Goal: Information Seeking & Learning: Check status

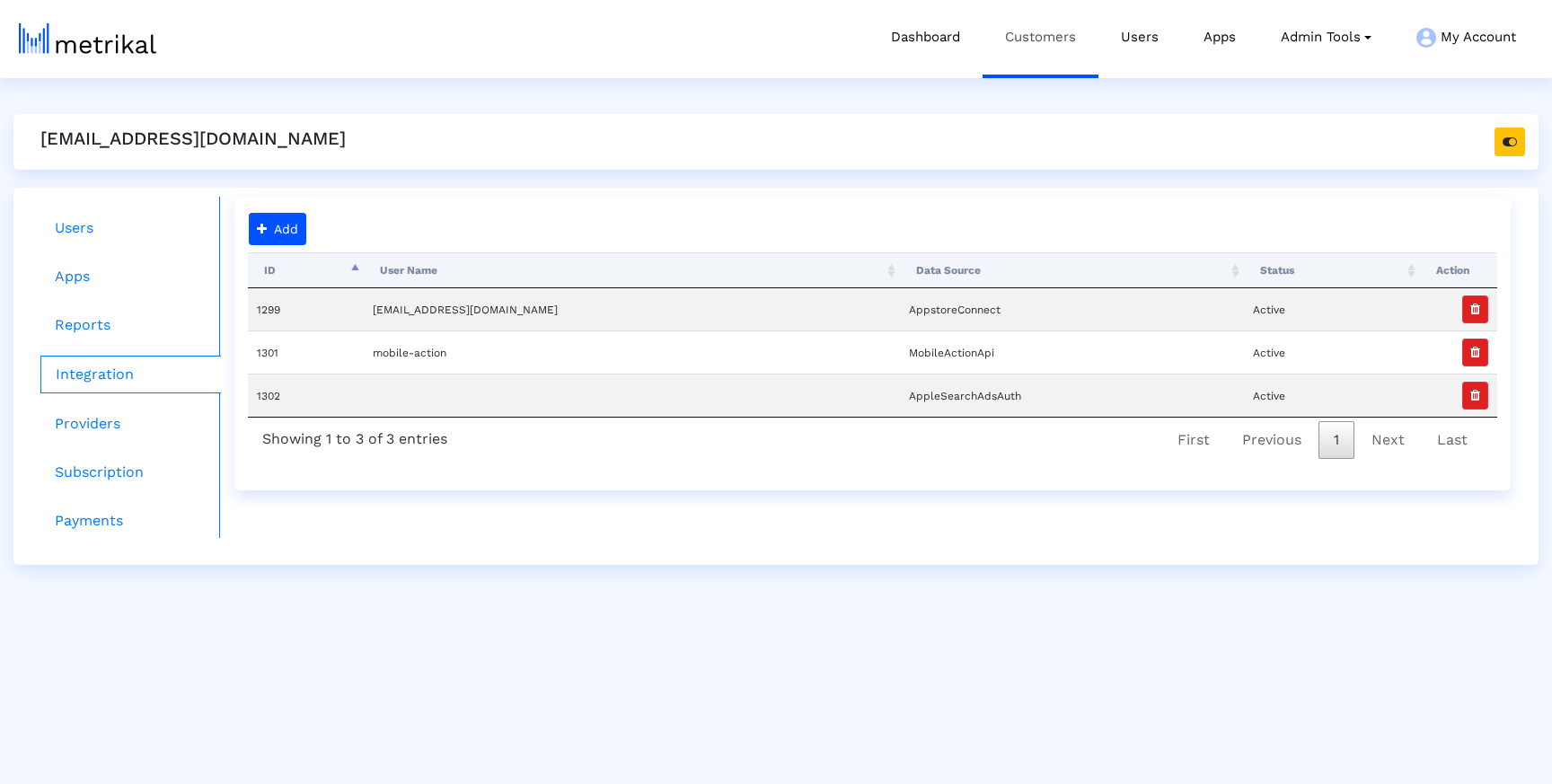
click at [1062, 31] on link "Customers" at bounding box center [1040, 37] width 116 height 75
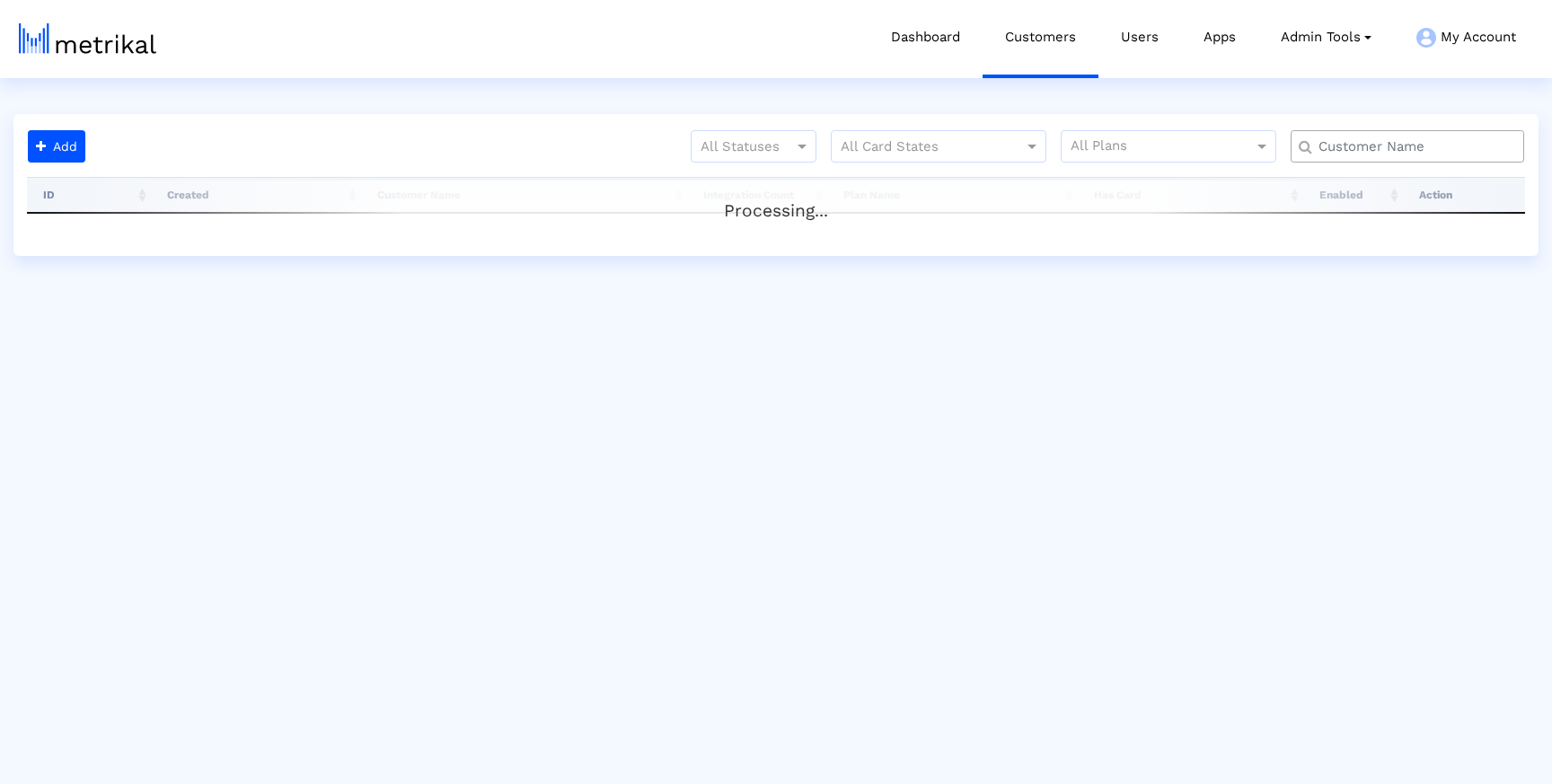
click at [1382, 147] on input "text" at bounding box center [1411, 147] width 211 height 18
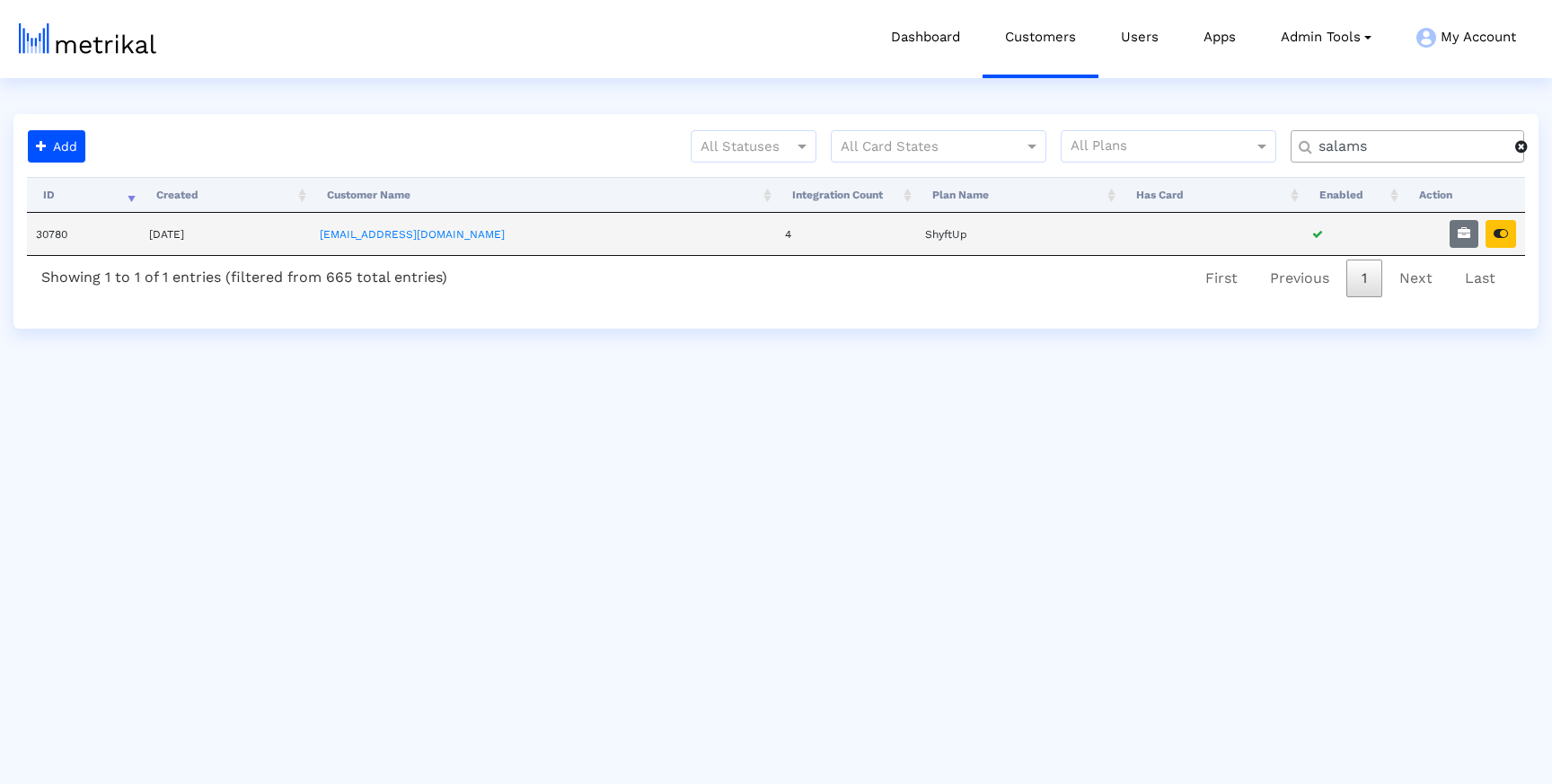
type input "salams"
click at [1519, 226] on td at bounding box center [1464, 234] width 122 height 43
click at [1499, 229] on icon "button" at bounding box center [1501, 234] width 15 height 13
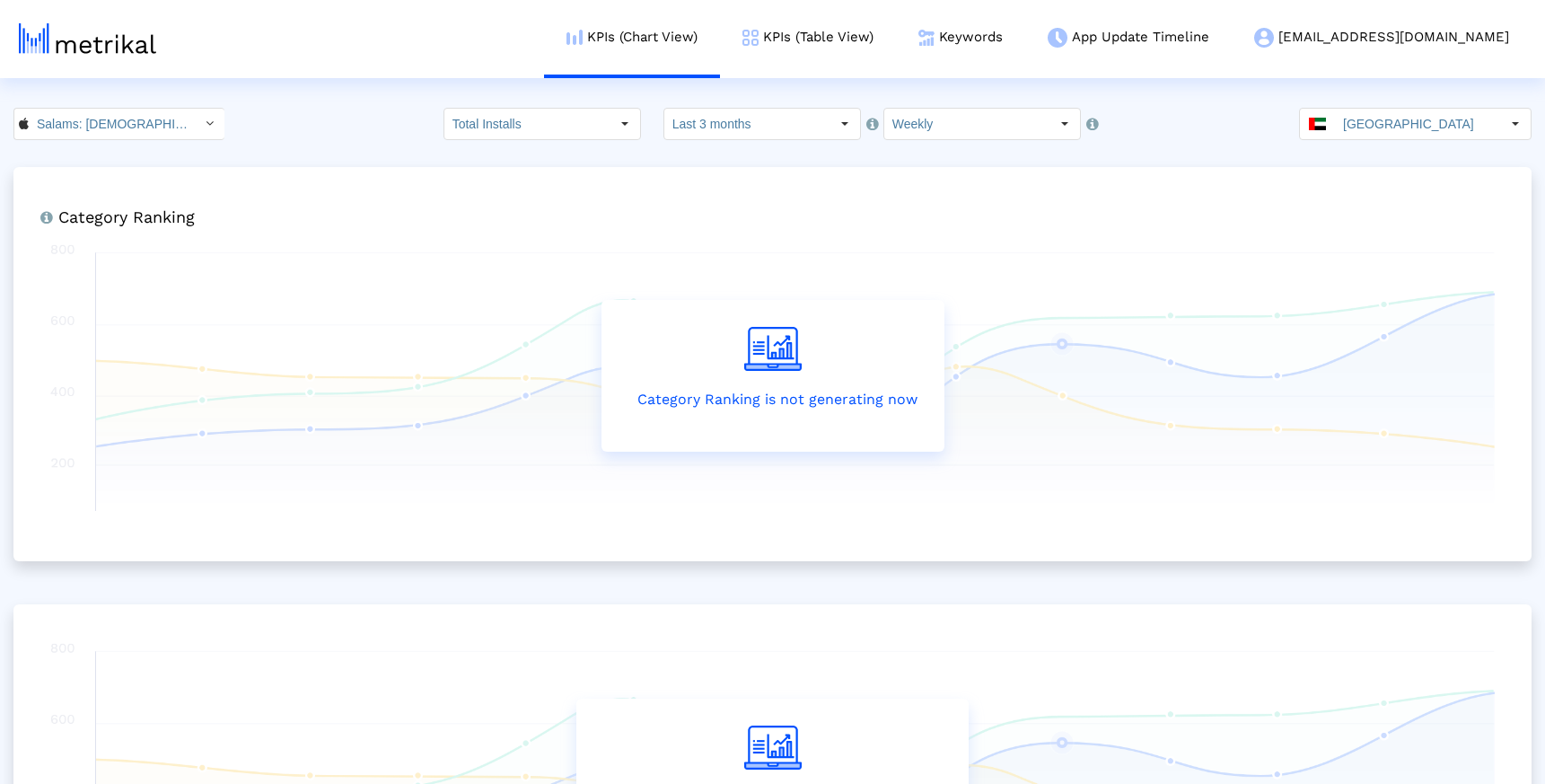
click at [1402, 95] on html "KPIs (Chart View) KPIs (Table View) Keywords App Update Timeline [EMAIL_ADDRESS…" at bounding box center [772, 501] width 1545 height 1002
click at [1401, 111] on input "[GEOGRAPHIC_DATA]" at bounding box center [1417, 123] width 166 height 31
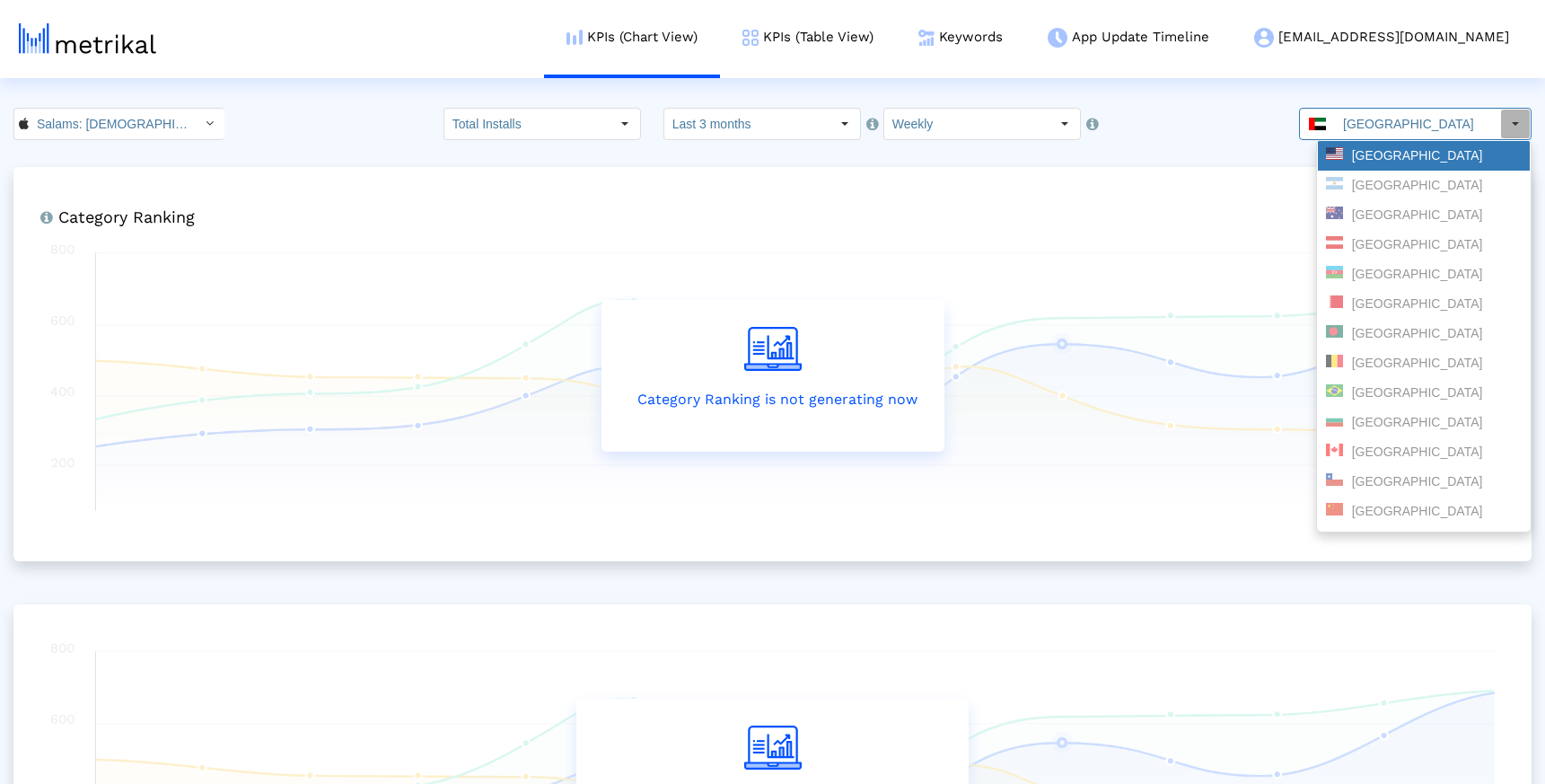
click at [1383, 153] on div "[GEOGRAPHIC_DATA]" at bounding box center [1424, 155] width 196 height 17
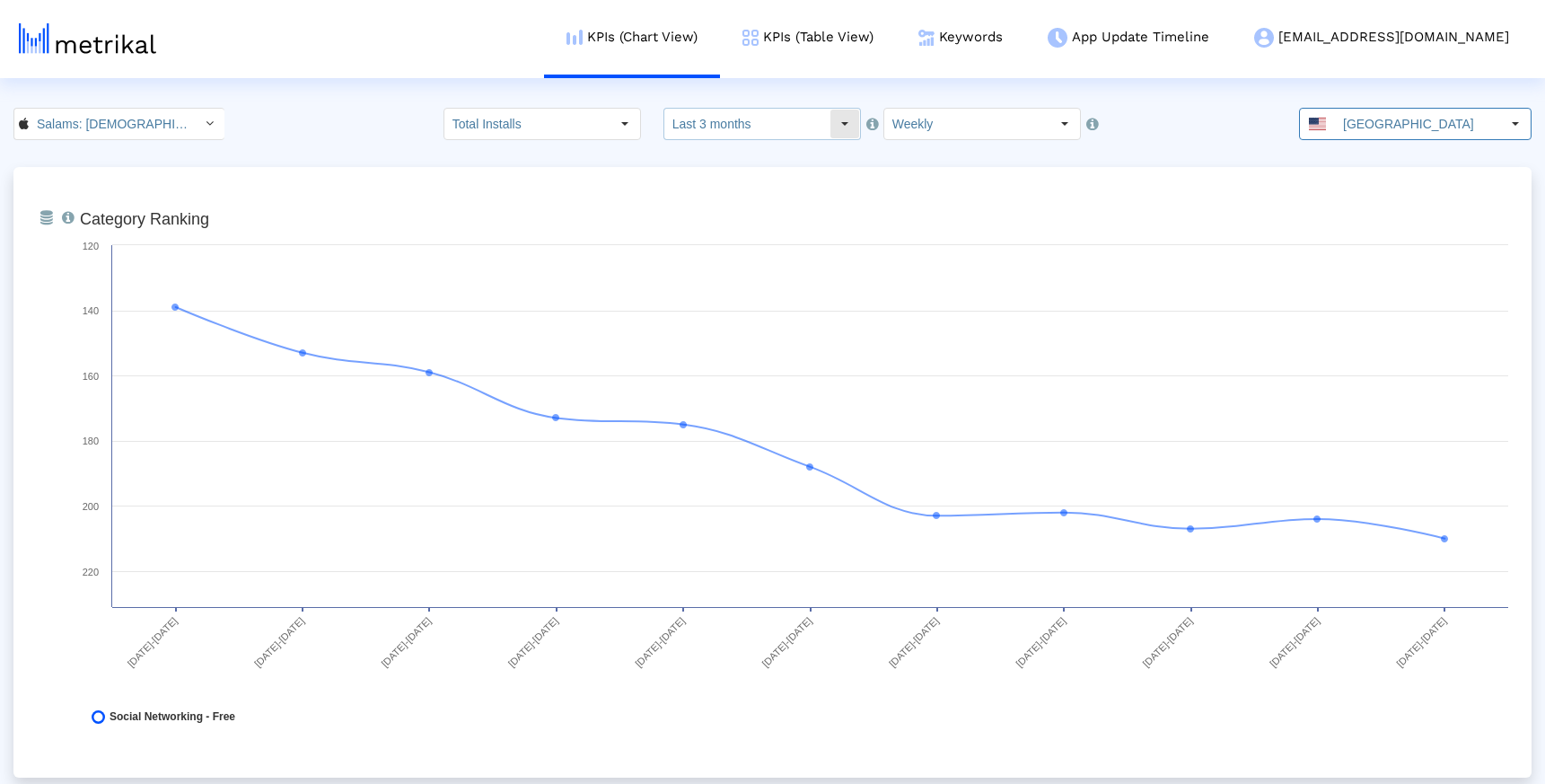
click at [725, 126] on input "Last 3 months" at bounding box center [746, 123] width 166 height 31
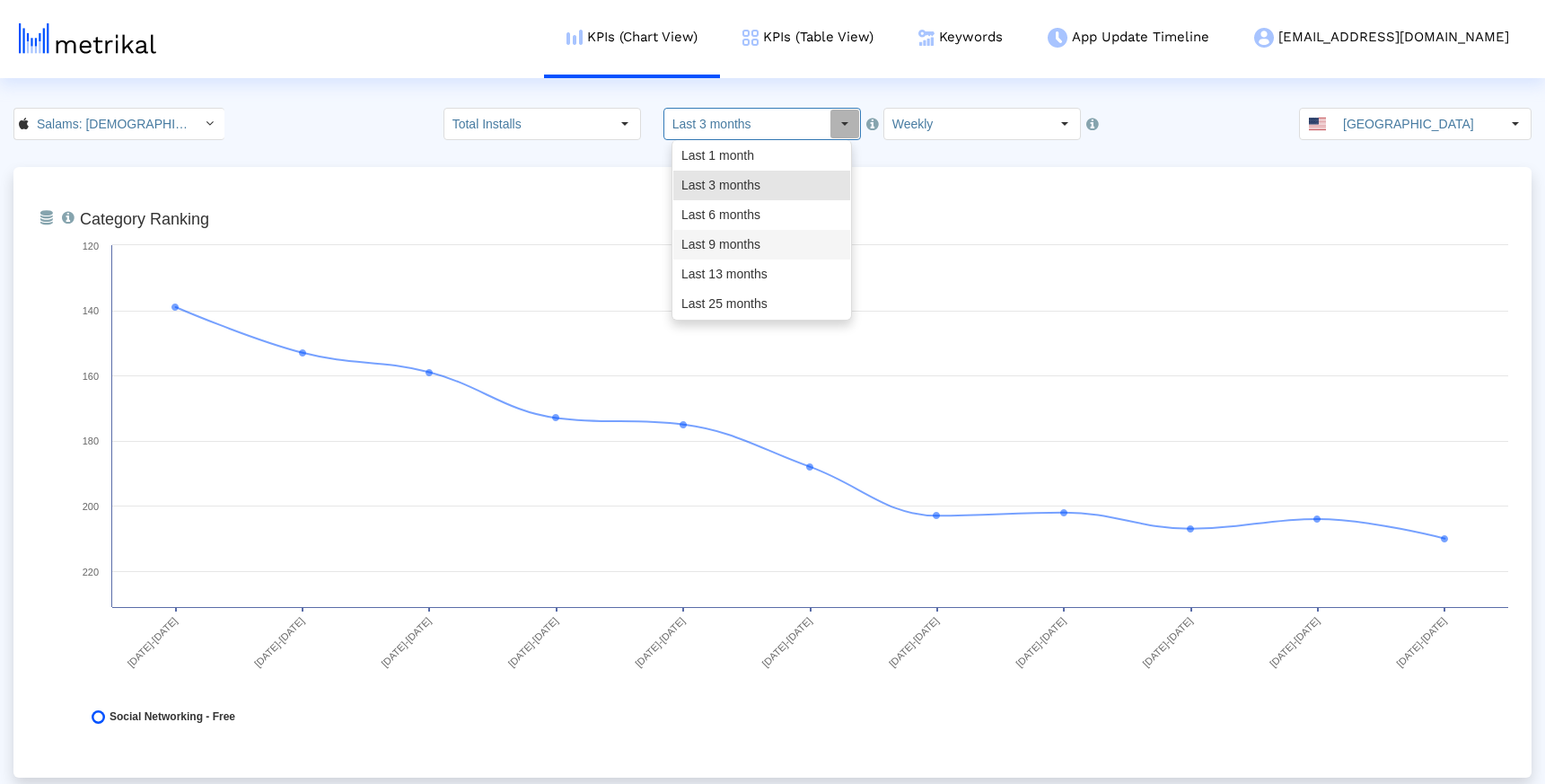
click at [740, 243] on div "Last 9 months" at bounding box center [761, 245] width 177 height 30
type input "Last 9 months"
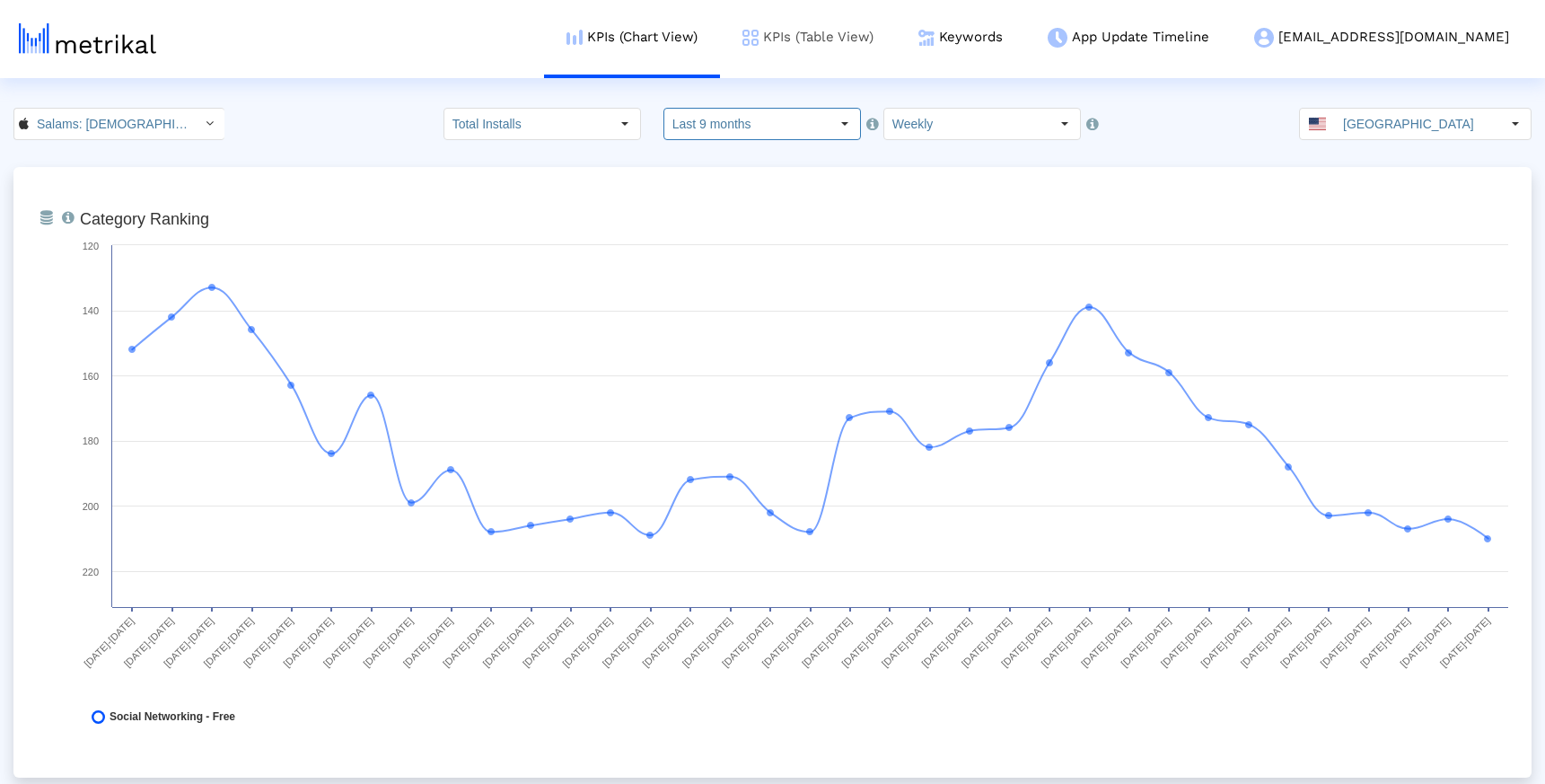
click at [896, 33] on link "KPIs (Table View)" at bounding box center [808, 37] width 176 height 75
click at [896, 47] on link "KPIs (Table View)" at bounding box center [808, 37] width 176 height 75
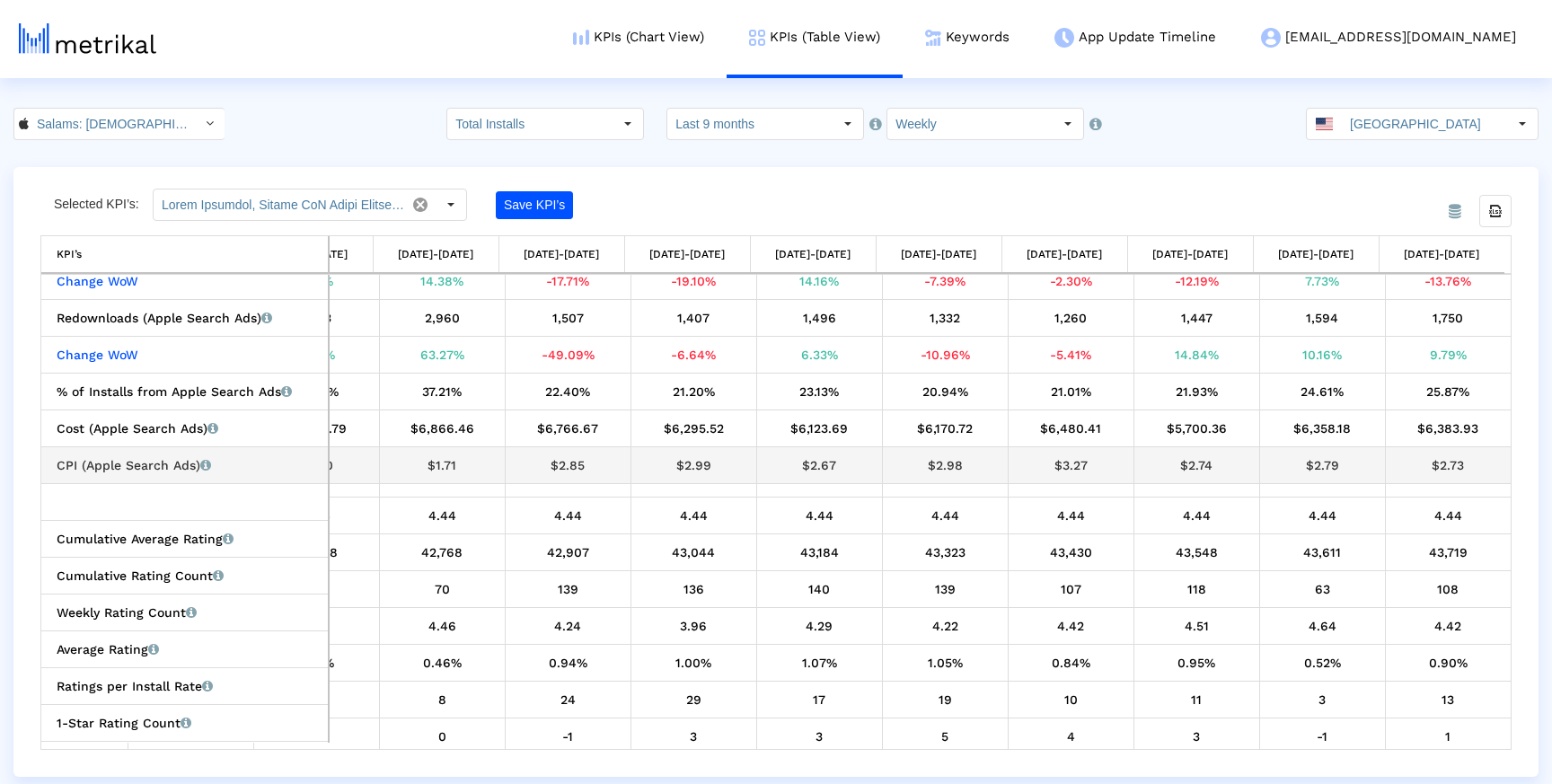
scroll to position [720, 0]
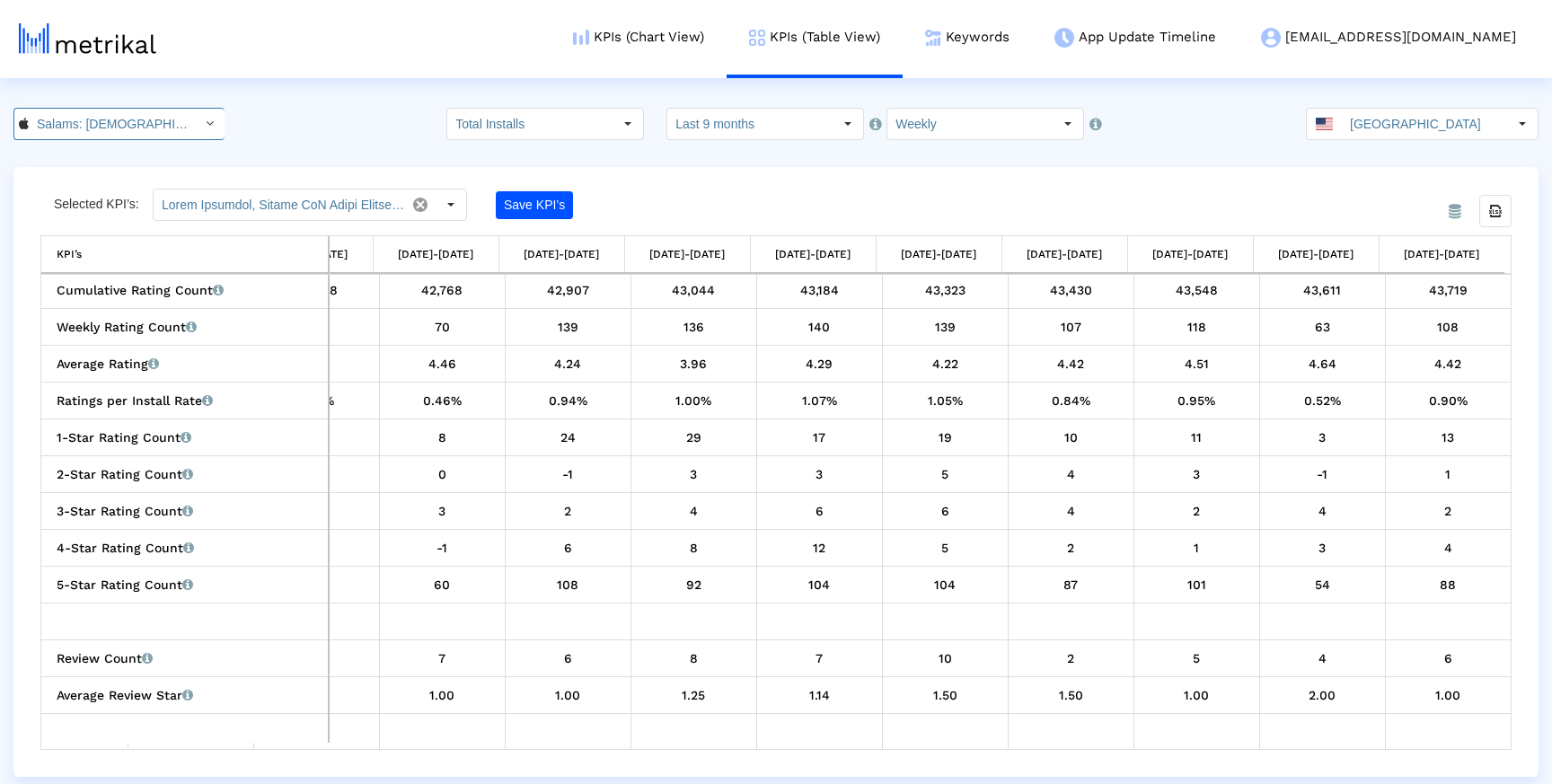
click at [159, 125] on input "Salams: Halal Muslim Marriage < 965359176 >" at bounding box center [109, 123] width 162 height 31
click at [134, 189] on div "Salams - Where Muslims Meet <com.minderapps.minder>" at bounding box center [110, 185] width 174 height 17
